Goal: Check status: Verify the current state of an ongoing process or item

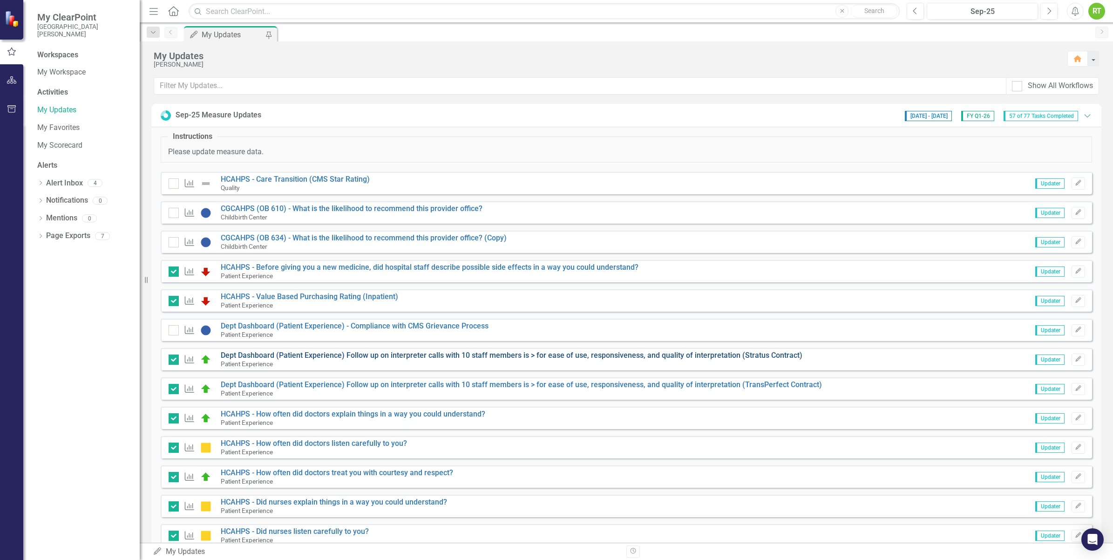
click at [405, 352] on link "Dept Dashboard (Patient Experience) Follow up on interpreter calls with 10 staf…" at bounding box center [512, 355] width 582 height 9
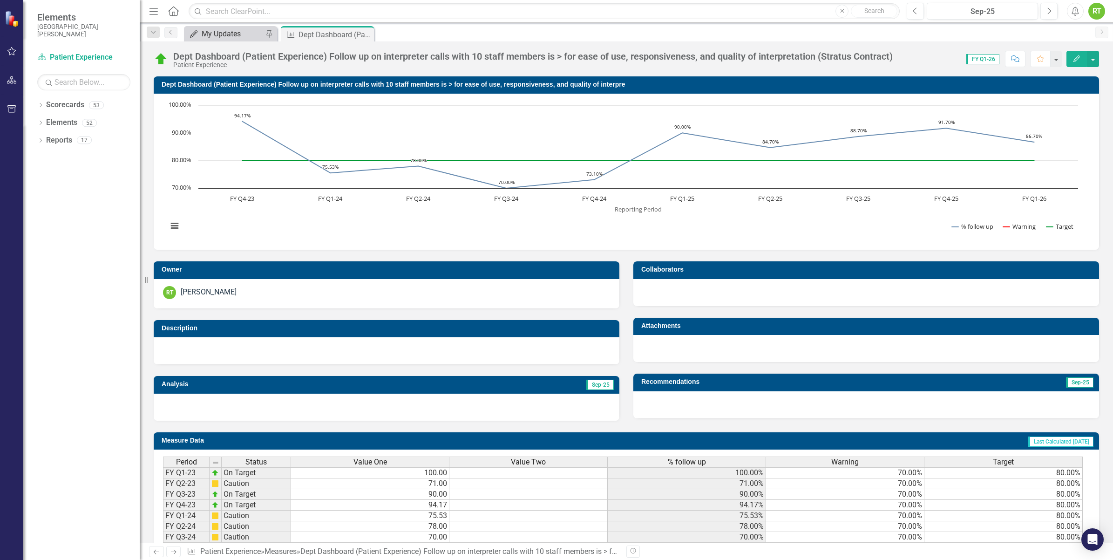
click at [229, 35] on div "My Updates" at bounding box center [232, 34] width 61 height 12
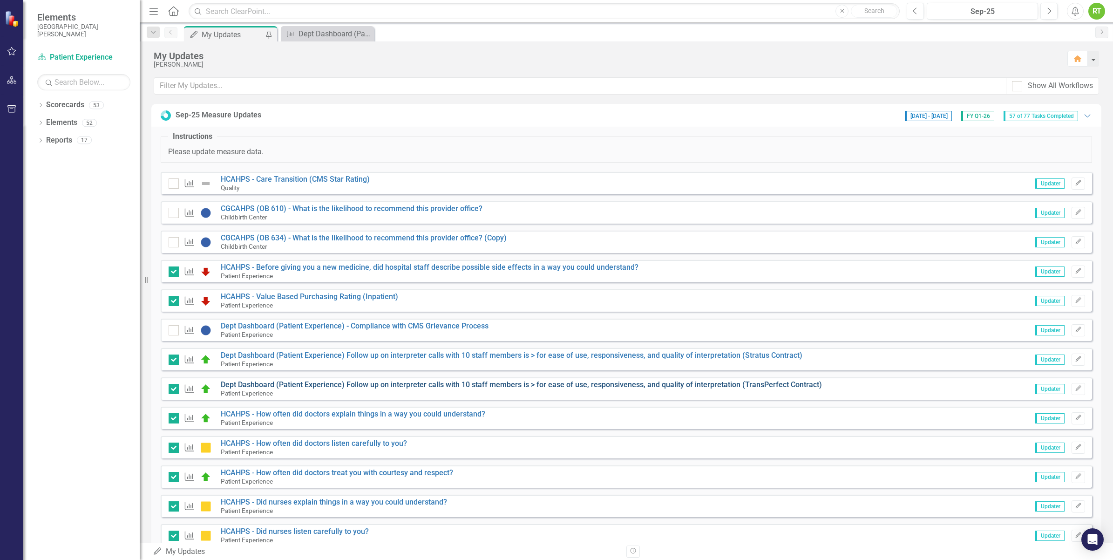
click at [325, 383] on link "Dept Dashboard (Patient Experience) Follow up on interpreter calls with 10 staf…" at bounding box center [521, 384] width 601 height 9
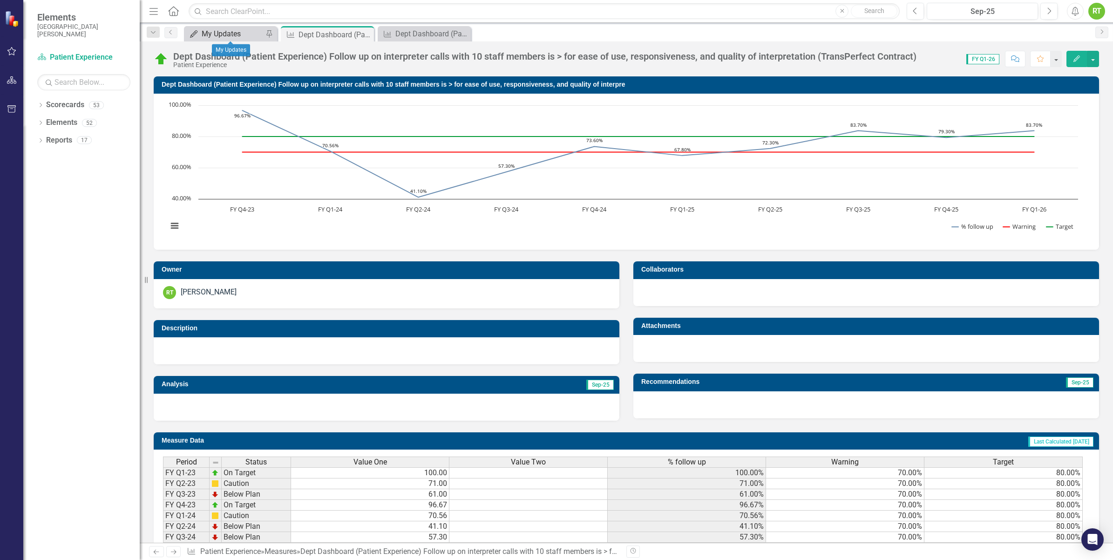
click at [230, 31] on div "My Updates" at bounding box center [232, 34] width 61 height 12
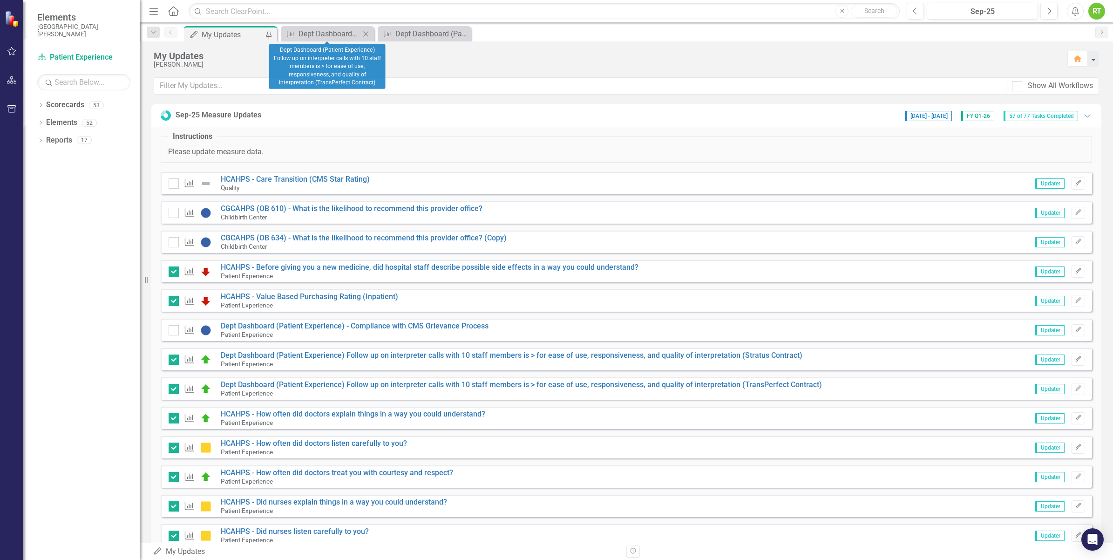
click at [366, 35] on icon "Close" at bounding box center [365, 33] width 9 height 7
click at [364, 34] on icon "Close" at bounding box center [365, 33] width 9 height 7
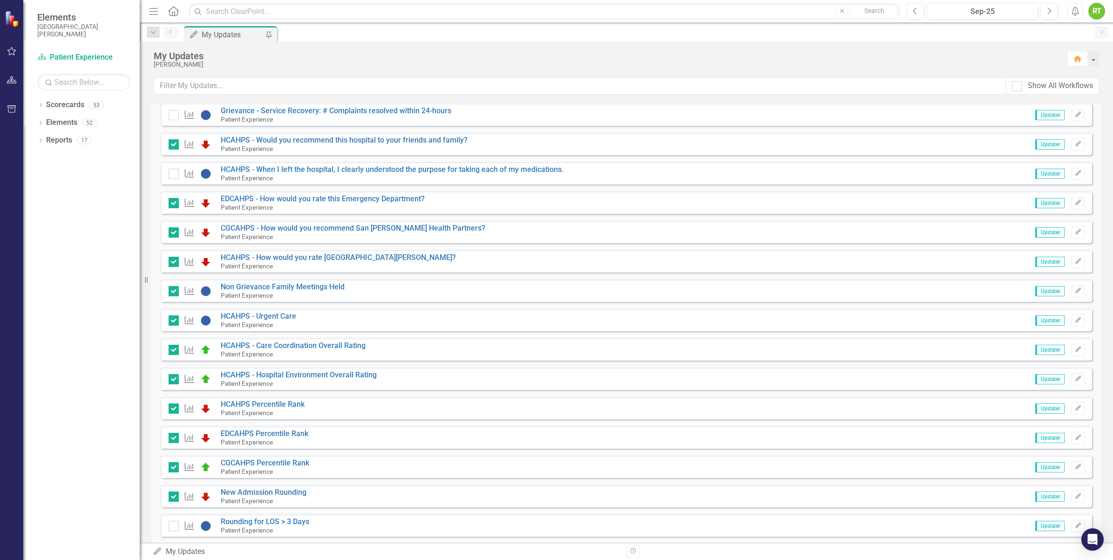
scroll to position [920, 0]
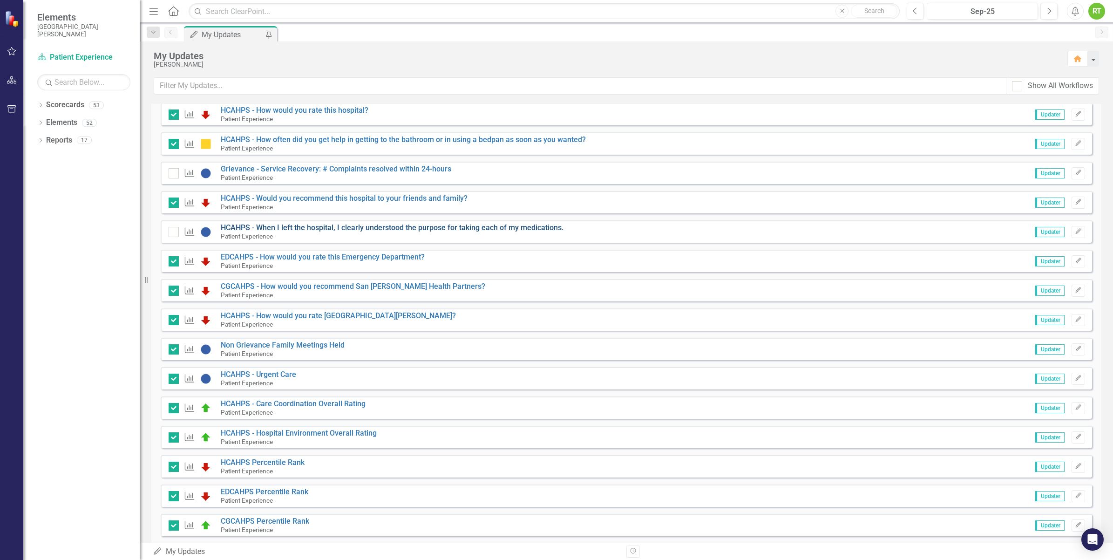
click at [301, 229] on link "HCAHPS - When I left the hospital, I clearly understood the purpose for taking …" at bounding box center [392, 227] width 343 height 9
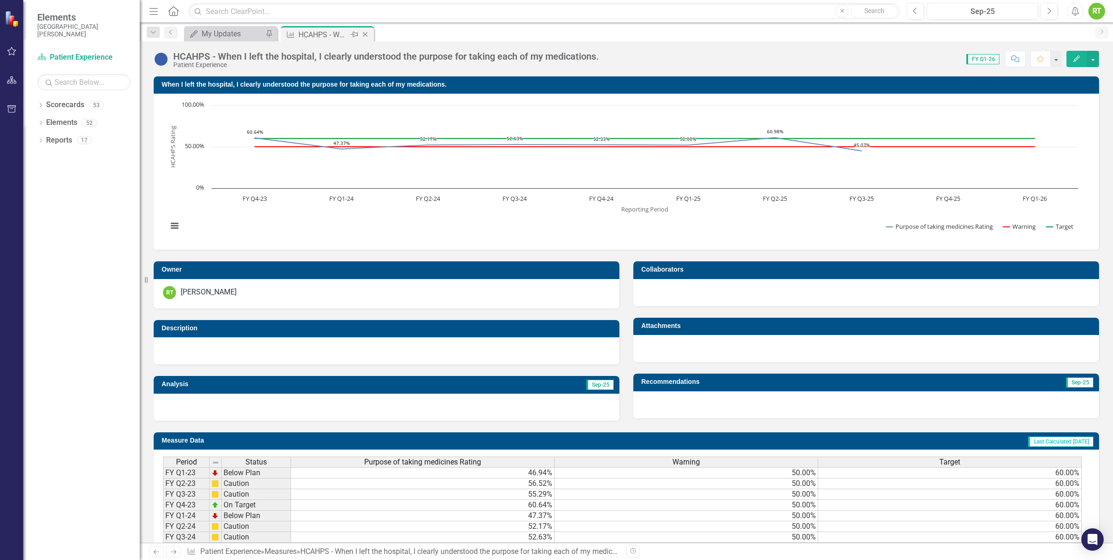
click at [364, 34] on icon at bounding box center [365, 34] width 5 height 5
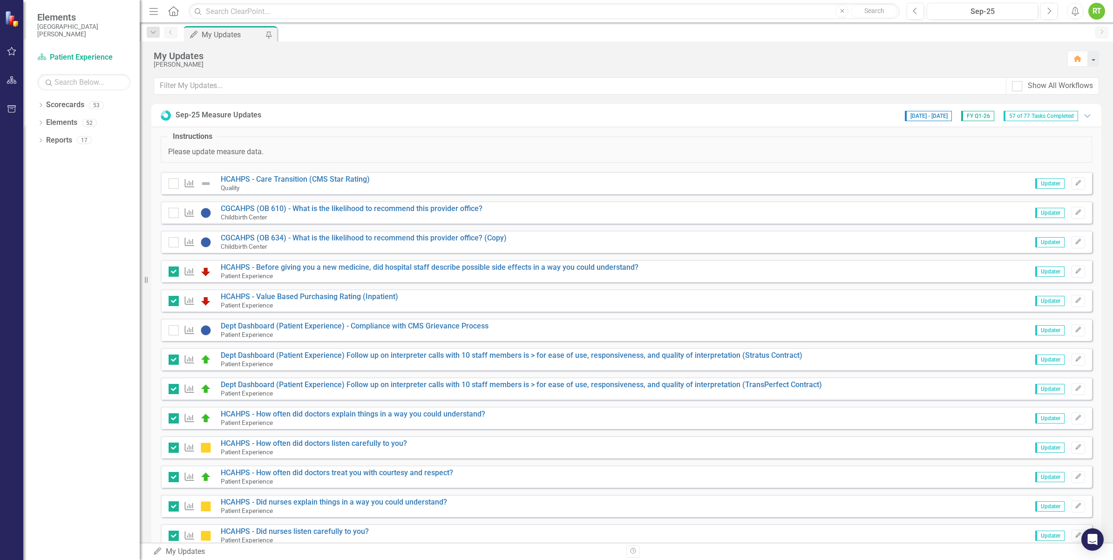
click at [850, 101] on div "Show All Workflows" at bounding box center [626, 89] width 973 height 24
click at [261, 208] on link "CGCAHPS (OB 610) - What is the likelihood to recommend this provider office?" at bounding box center [352, 208] width 262 height 9
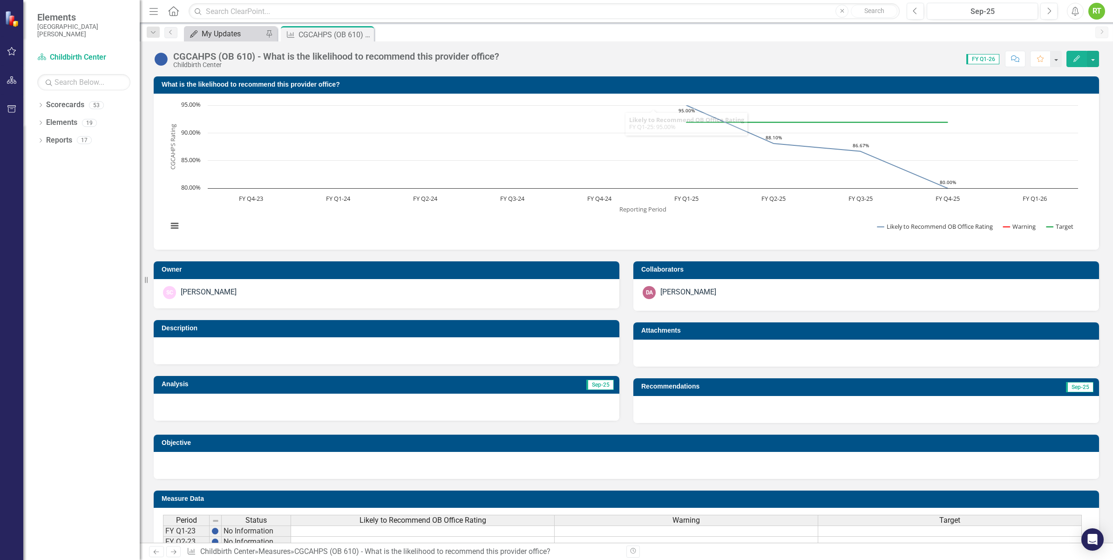
click at [218, 33] on div "My Updates" at bounding box center [232, 34] width 61 height 12
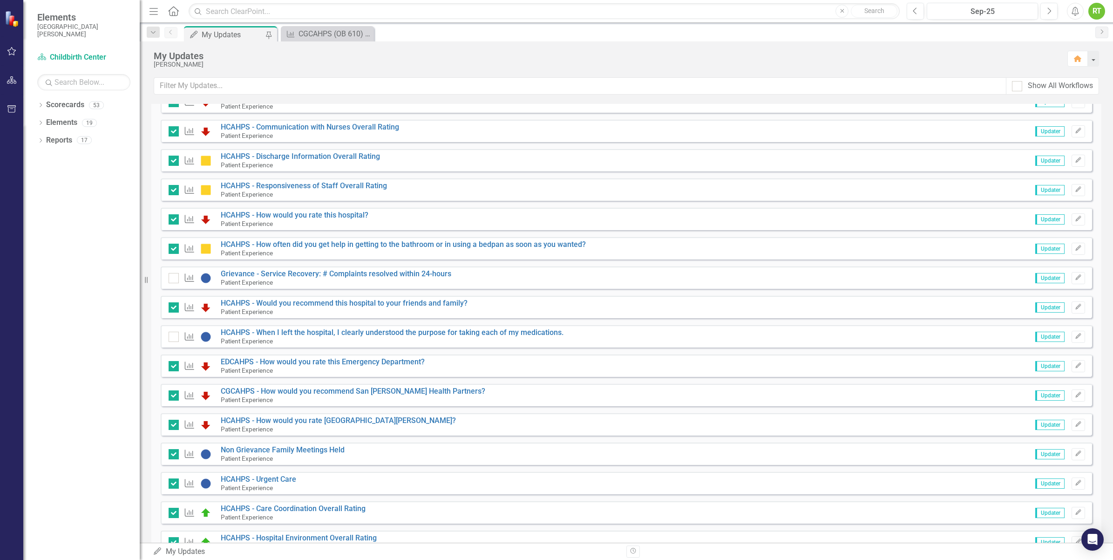
scroll to position [1164, 0]
